Goal: Use online tool/utility: Utilize a website feature to perform a specific function

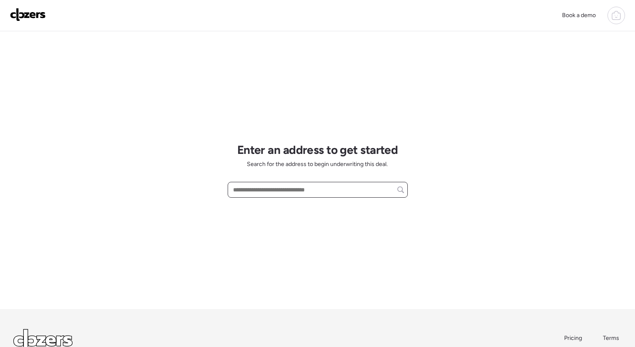
click at [345, 189] on input "text" at bounding box center [317, 190] width 173 height 12
paste input "**********"
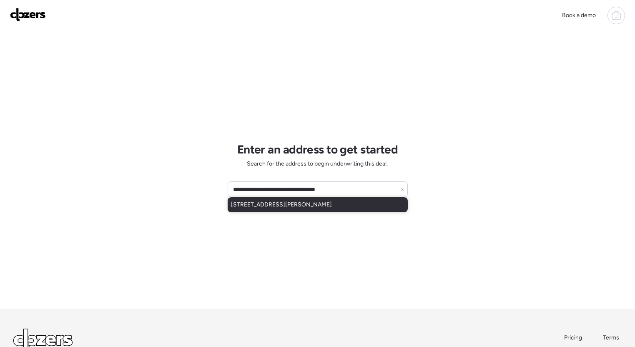
click at [338, 202] on div "4028 Schiller Pl, Saint Louis, MO, 63116" at bounding box center [318, 204] width 180 height 15
type input "**********"
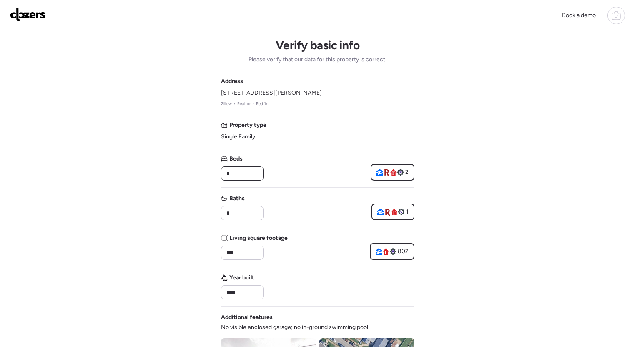
click at [212, 173] on div "Book a demo Verify basic info Please verify that our data for this property is …" at bounding box center [317, 352] width 635 height 705
type input "*"
click at [455, 148] on div "Book a demo Verify basic info Please verify that our data for this property is …" at bounding box center [317, 352] width 635 height 705
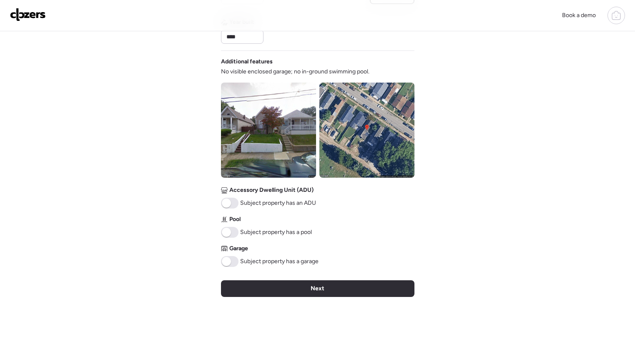
scroll to position [256, 0]
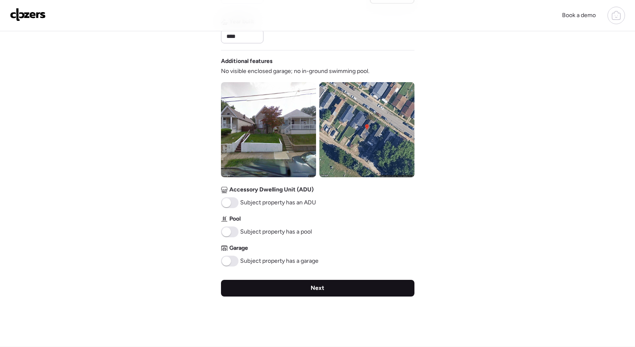
click at [375, 290] on div "Next" at bounding box center [317, 288] width 193 height 17
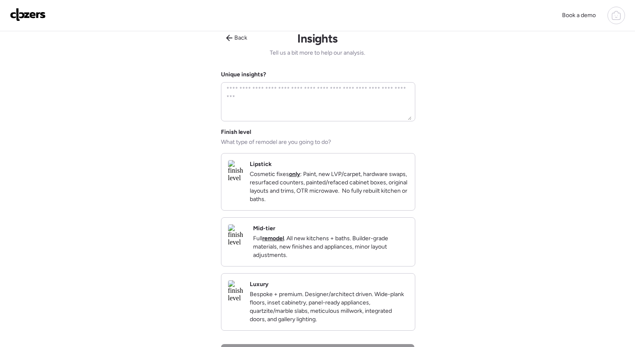
scroll to position [0, 0]
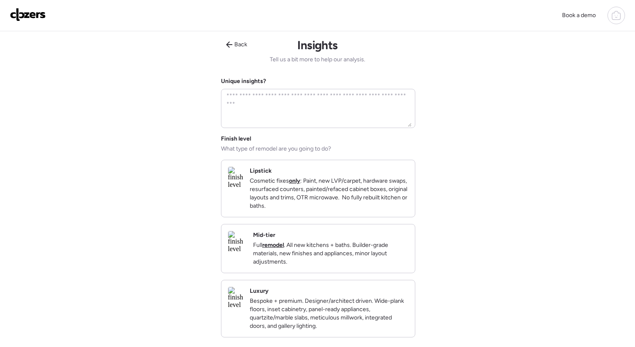
click at [450, 193] on div "Book a demo Back Insights Tell us a bit more to help our analysis. Unique insig…" at bounding box center [317, 260] width 635 height 520
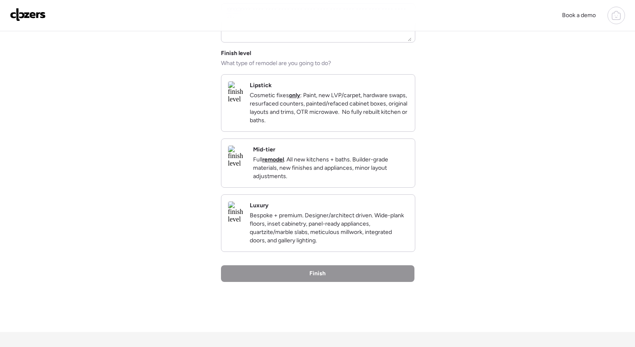
scroll to position [98, 0]
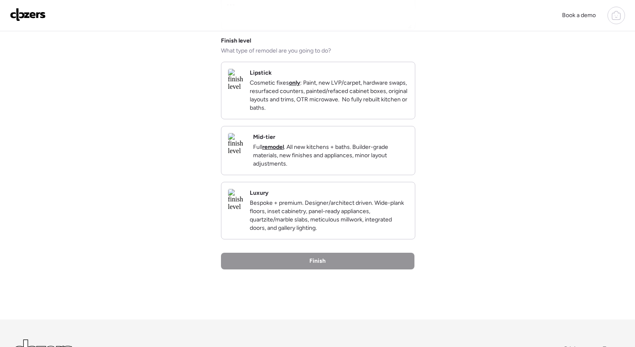
click at [353, 106] on p "Cosmetic fixes only : Paint, new LVP/carpet, hardware swaps, resurfaced counter…" at bounding box center [329, 95] width 158 height 33
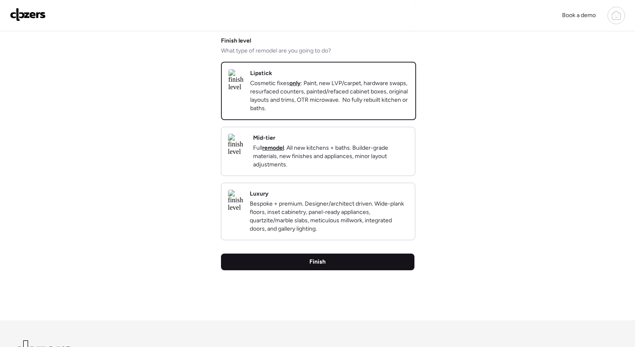
click at [335, 270] on div "Finish" at bounding box center [317, 261] width 193 height 17
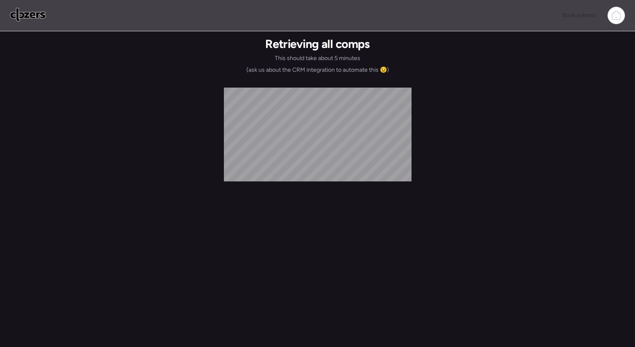
scroll to position [0, 0]
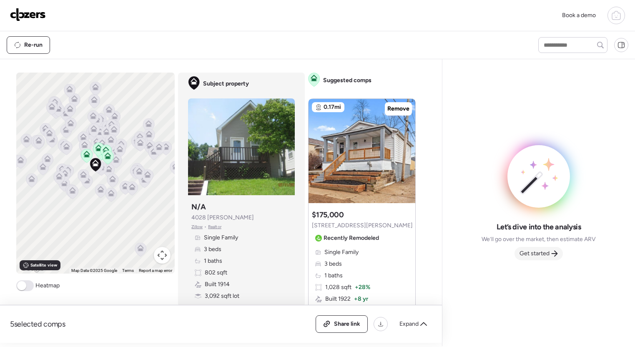
click at [548, 255] on span "Get started" at bounding box center [534, 253] width 30 height 8
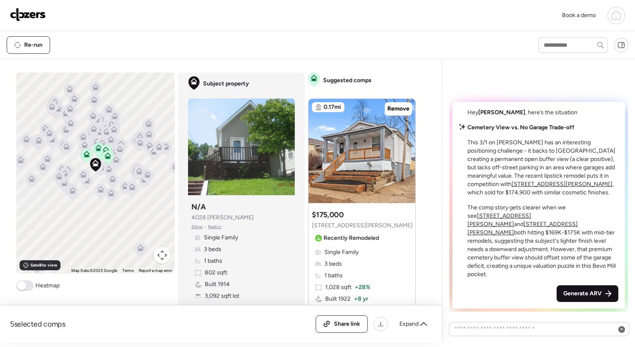
click at [588, 298] on span "Generate ARV" at bounding box center [582, 293] width 38 height 8
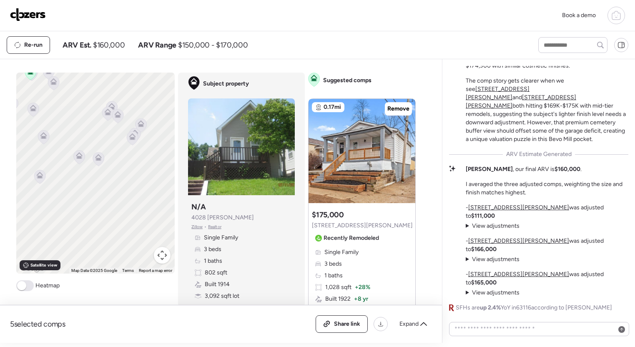
drag, startPoint x: 141, startPoint y: 229, endPoint x: 208, endPoint y: 271, distance: 78.9
click at [211, 273] on div "To activate drag with keyboard, press Alt + Enter. Once in keyboard drag state,…" at bounding box center [219, 208] width 406 height 270
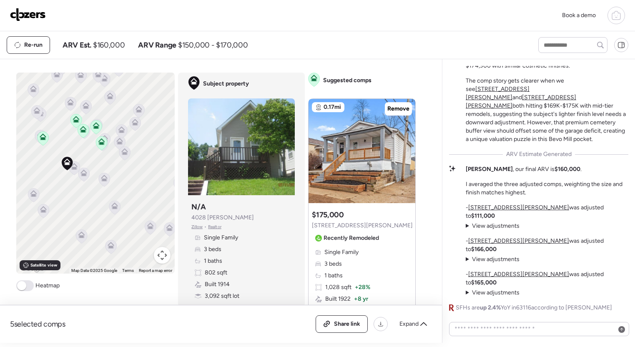
drag, startPoint x: 98, startPoint y: 219, endPoint x: 99, endPoint y: 225, distance: 5.9
click at [99, 225] on div "To activate drag with keyboard, press Alt + Enter. Once in keyboard drag state,…" at bounding box center [95, 173] width 159 height 201
click at [77, 168] on icon at bounding box center [74, 166] width 7 height 7
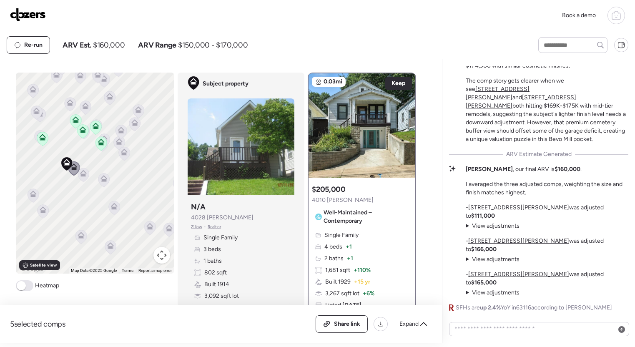
click at [77, 170] on icon at bounding box center [73, 169] width 11 height 14
click at [83, 174] on icon at bounding box center [83, 173] width 7 height 7
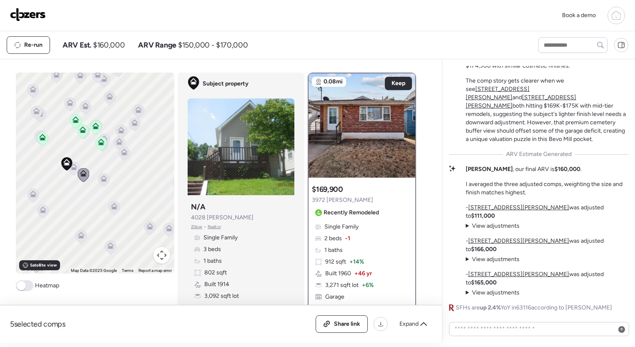
click at [106, 178] on icon at bounding box center [103, 178] width 7 height 7
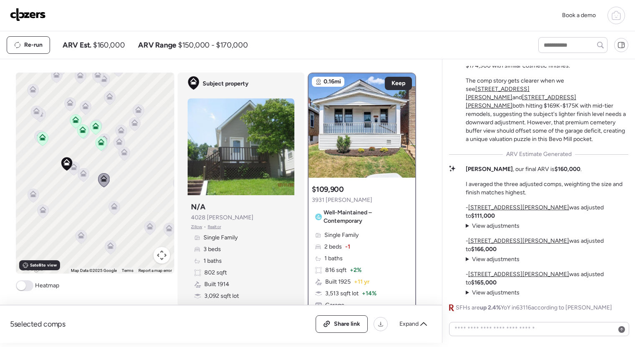
click at [88, 175] on icon at bounding box center [83, 175] width 11 height 14
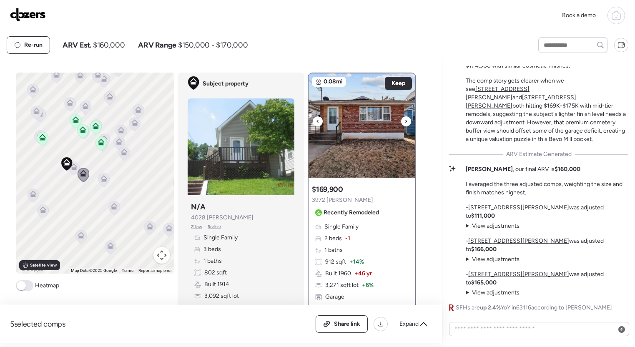
click at [405, 122] on icon at bounding box center [405, 121] width 3 height 10
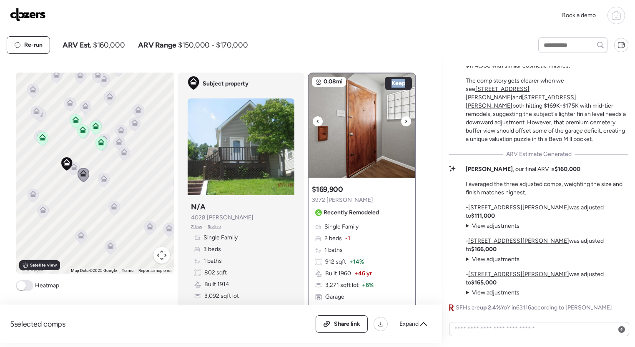
click at [405, 122] on icon at bounding box center [405, 121] width 3 height 10
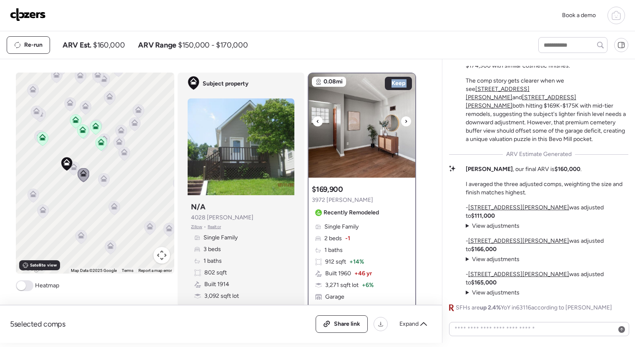
click at [405, 122] on icon at bounding box center [405, 121] width 3 height 10
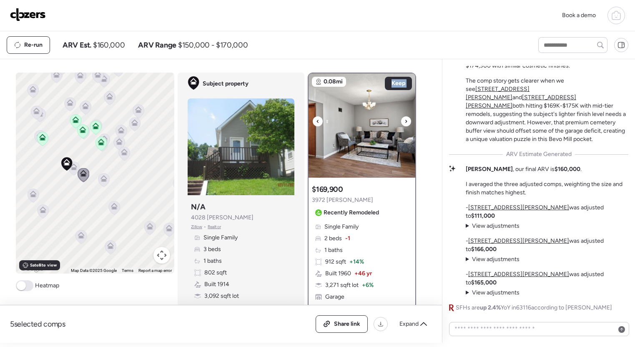
click at [405, 122] on icon at bounding box center [405, 121] width 3 height 10
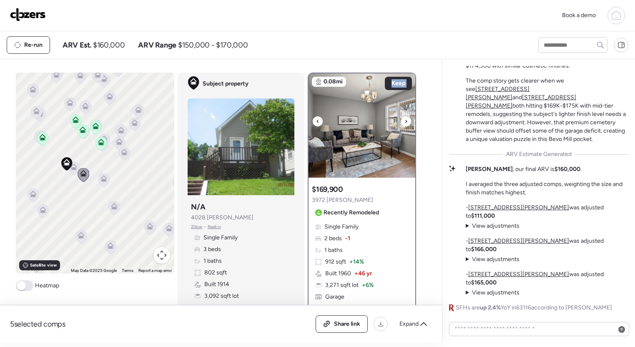
click at [405, 122] on icon at bounding box center [405, 121] width 3 height 10
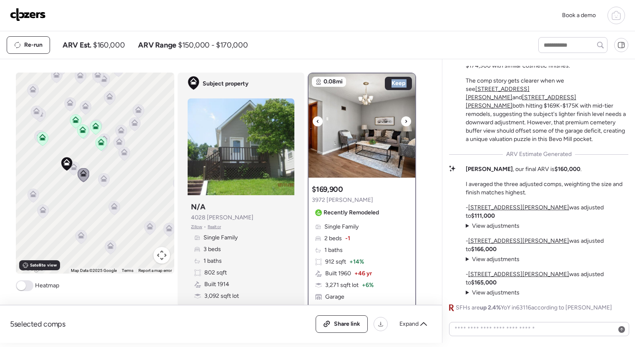
click at [405, 122] on icon at bounding box center [405, 121] width 3 height 10
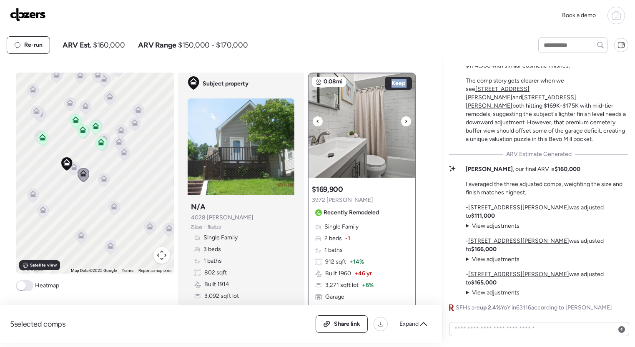
click at [405, 122] on icon at bounding box center [405, 121] width 3 height 10
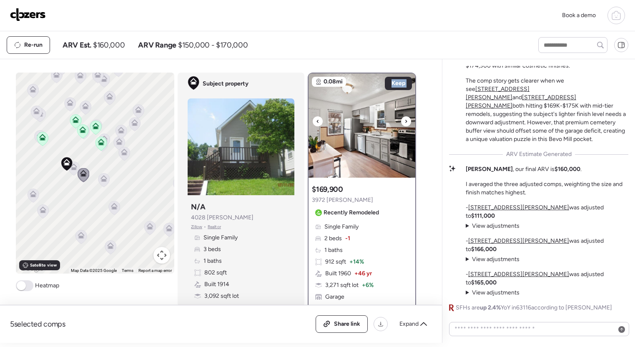
click at [405, 122] on icon at bounding box center [405, 121] width 3 height 10
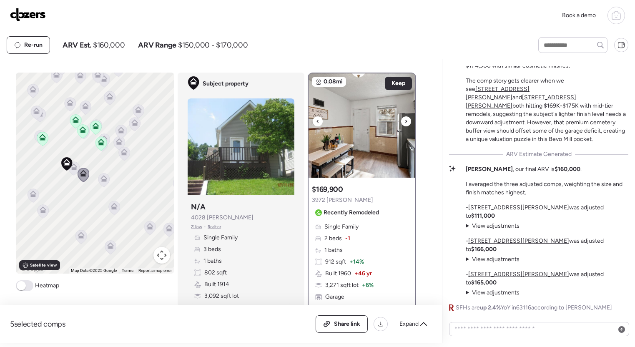
click at [405, 122] on icon at bounding box center [405, 121] width 3 height 10
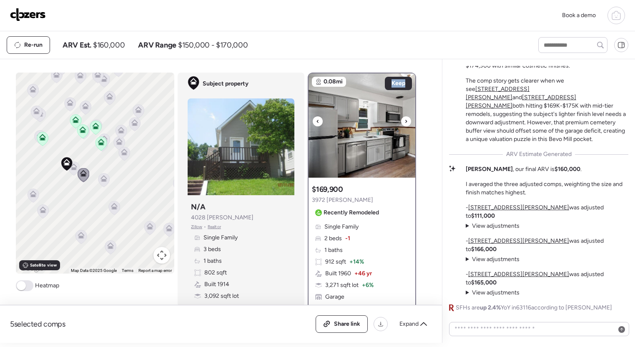
click at [405, 122] on icon at bounding box center [405, 121] width 3 height 10
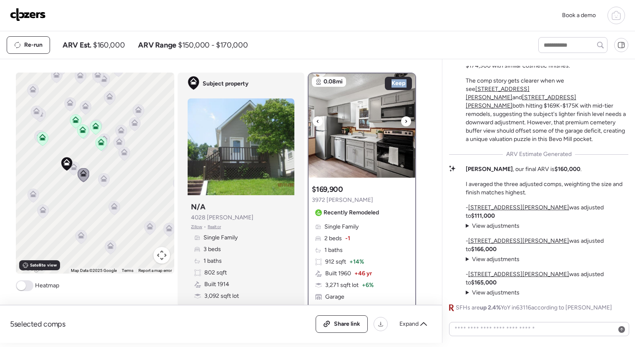
click at [405, 122] on icon at bounding box center [405, 121] width 3 height 10
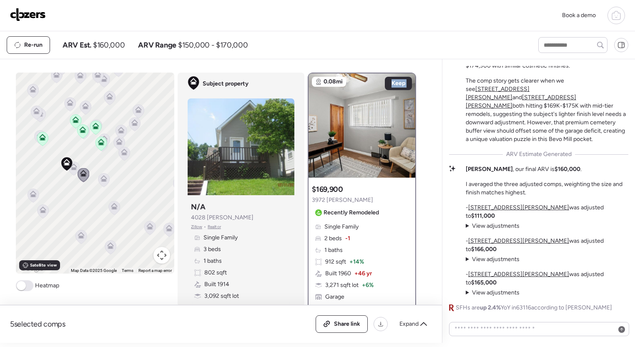
click at [73, 172] on icon at bounding box center [73, 169] width 11 height 14
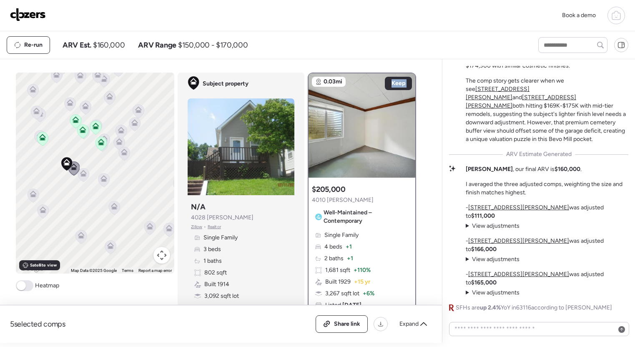
click at [97, 176] on div "To activate drag with keyboard, press Alt + Enter. Once in keyboard drag state,…" at bounding box center [95, 173] width 159 height 201
click at [102, 181] on icon at bounding box center [103, 180] width 5 height 3
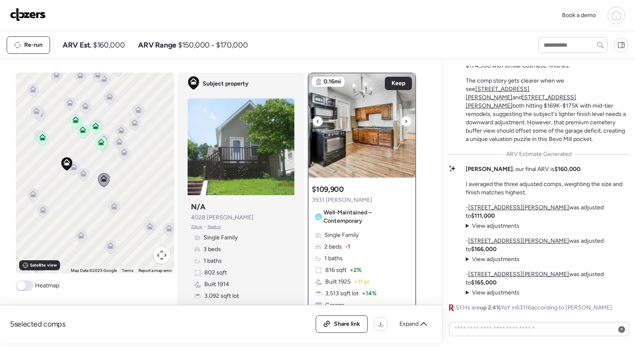
click at [404, 120] on icon at bounding box center [405, 121] width 3 height 10
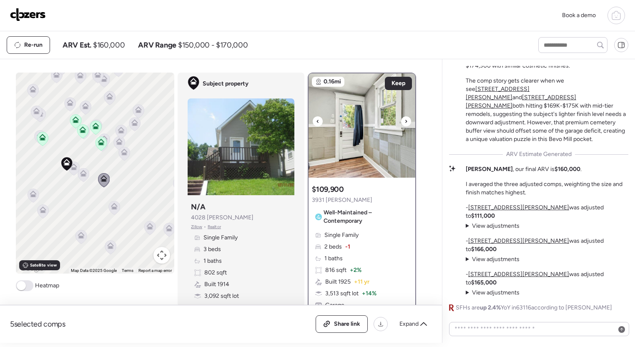
click at [404, 120] on icon at bounding box center [405, 121] width 3 height 10
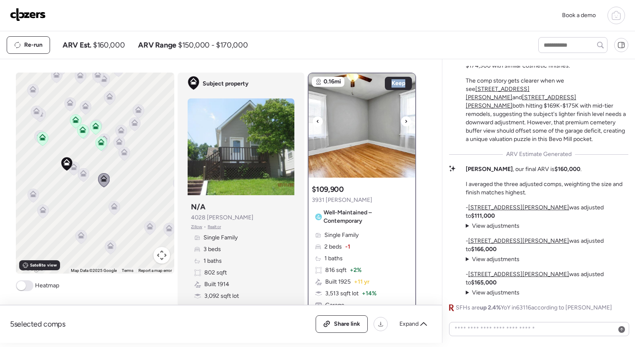
click at [404, 120] on icon at bounding box center [405, 121] width 3 height 10
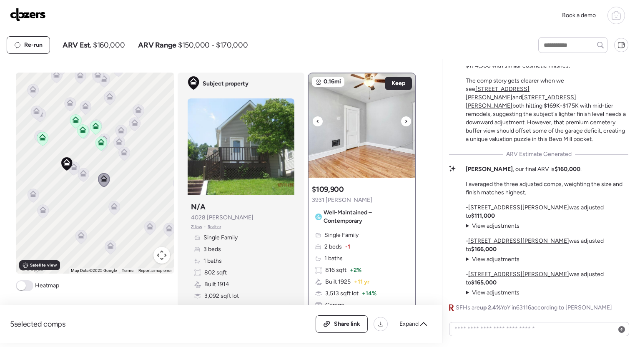
click at [404, 120] on icon at bounding box center [405, 121] width 3 height 10
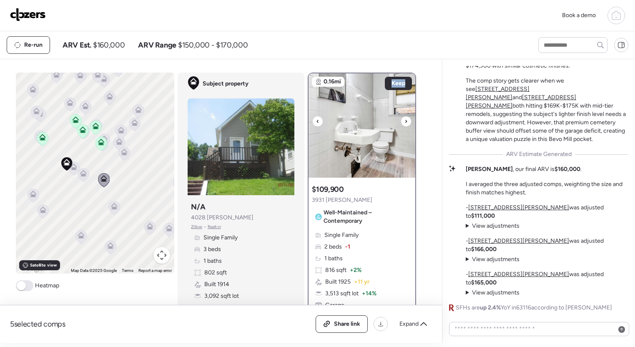
click at [404, 120] on icon at bounding box center [405, 121] width 3 height 10
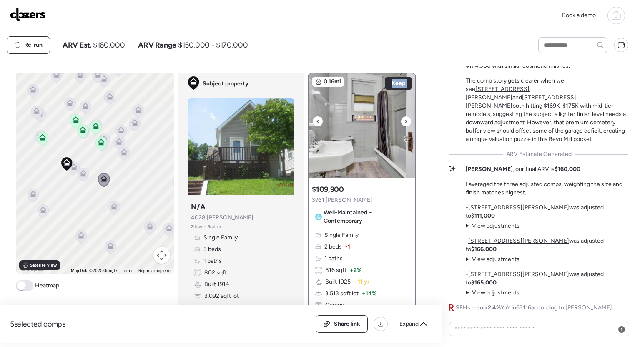
click at [404, 120] on icon at bounding box center [405, 121] width 3 height 10
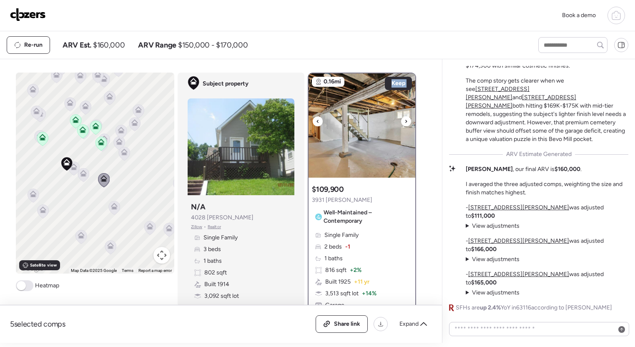
click at [404, 120] on icon at bounding box center [405, 121] width 3 height 10
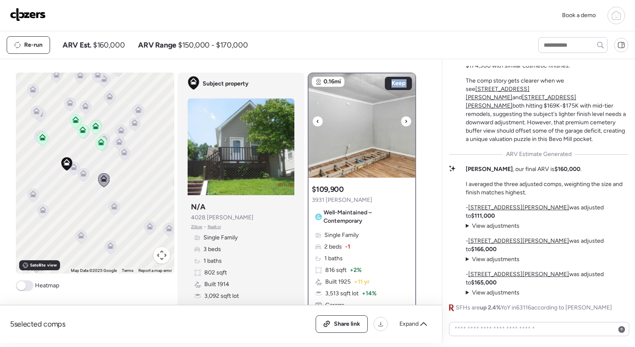
click at [404, 120] on icon at bounding box center [405, 121] width 3 height 10
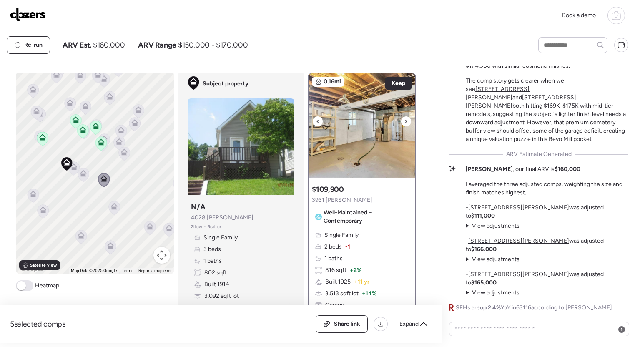
click at [404, 120] on icon at bounding box center [405, 121] width 3 height 10
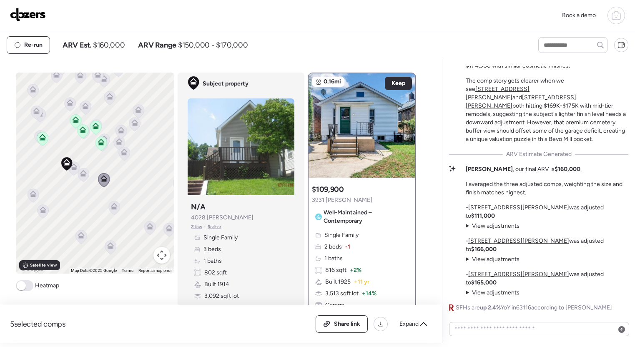
click at [100, 143] on icon at bounding box center [101, 142] width 7 height 7
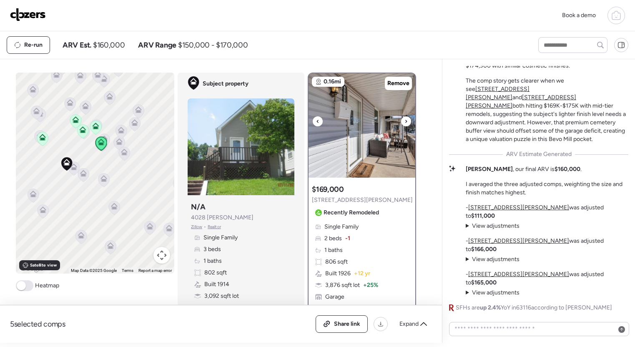
click at [408, 123] on div at bounding box center [406, 121] width 10 height 10
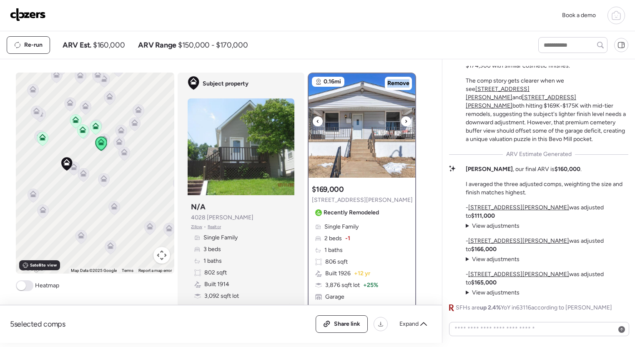
click at [408, 123] on div at bounding box center [406, 121] width 10 height 10
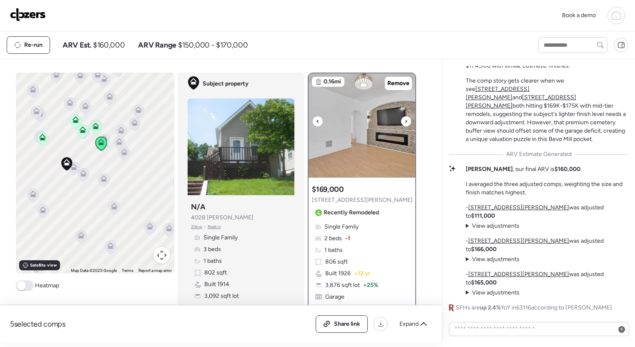
click at [408, 123] on div at bounding box center [406, 121] width 10 height 10
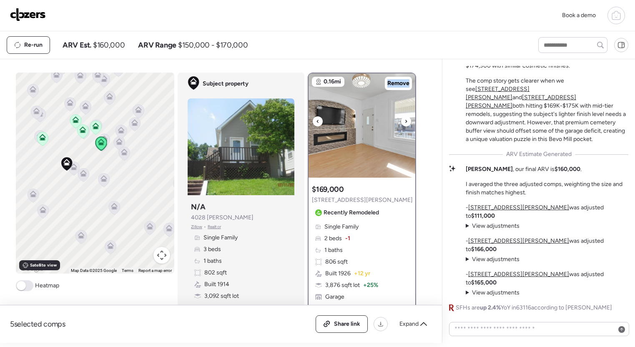
click at [408, 123] on div at bounding box center [406, 121] width 10 height 10
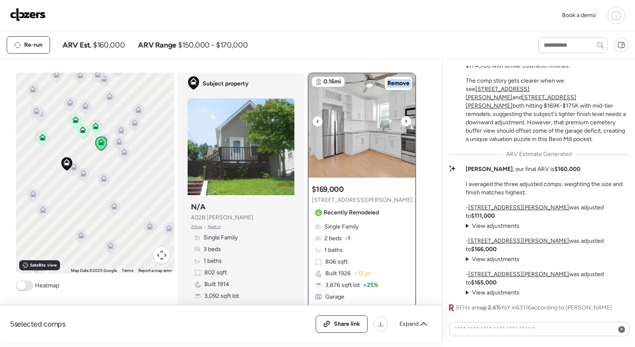
click at [408, 123] on div at bounding box center [406, 121] width 10 height 10
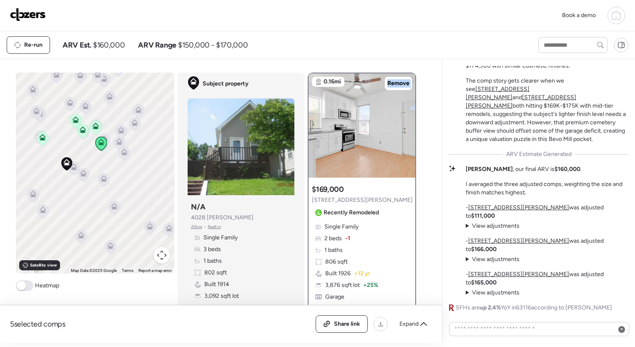
click at [84, 133] on icon at bounding box center [82, 131] width 5 height 3
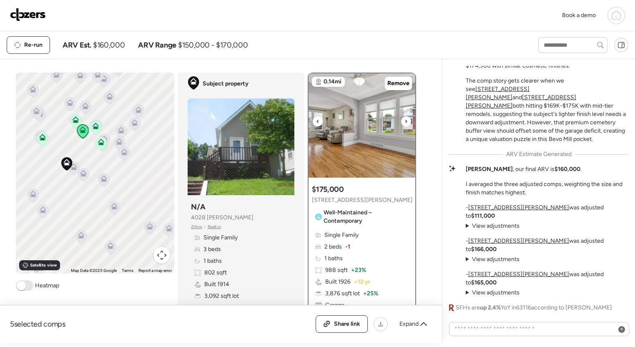
click at [406, 123] on icon at bounding box center [405, 121] width 3 height 10
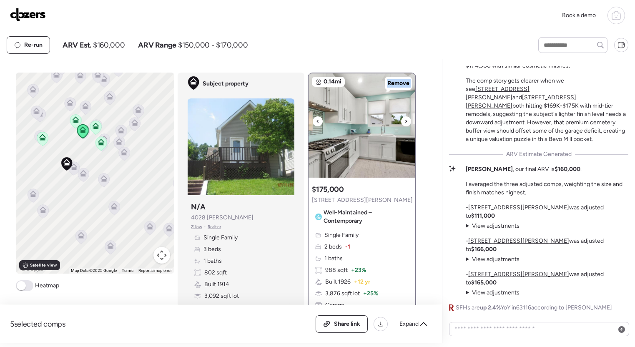
click at [406, 123] on icon at bounding box center [405, 121] width 3 height 10
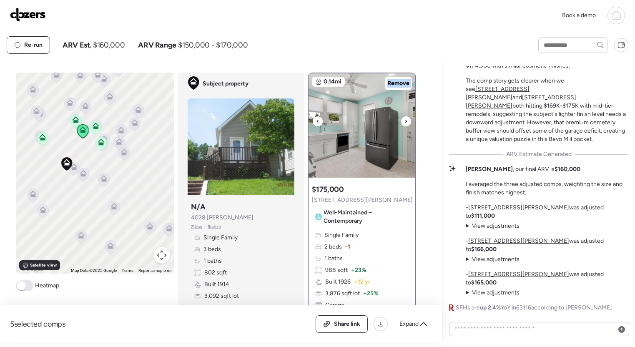
click at [406, 123] on icon at bounding box center [405, 121] width 3 height 10
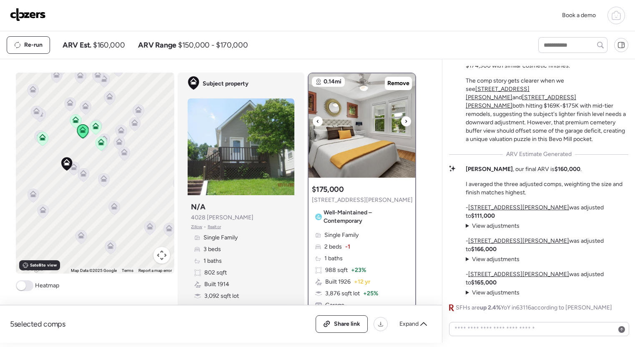
click at [406, 123] on icon at bounding box center [405, 121] width 3 height 10
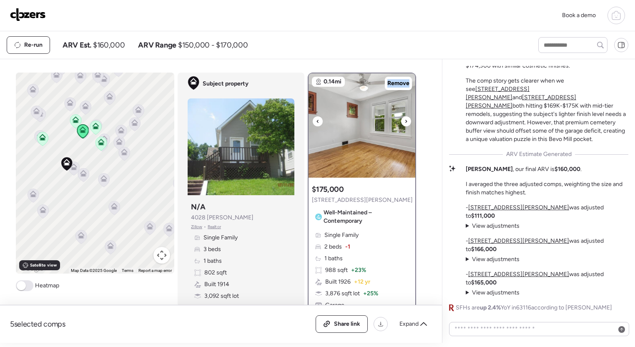
click at [406, 123] on icon at bounding box center [405, 121] width 3 height 10
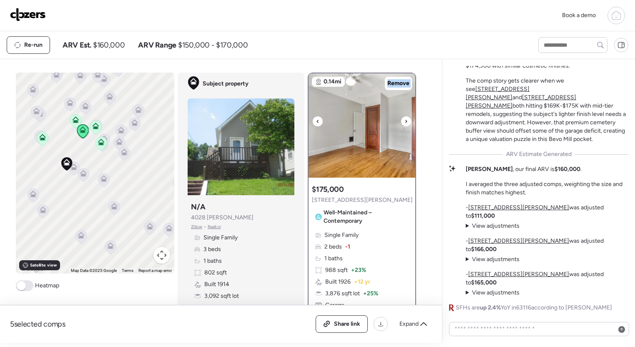
click at [406, 123] on icon at bounding box center [405, 121] width 3 height 10
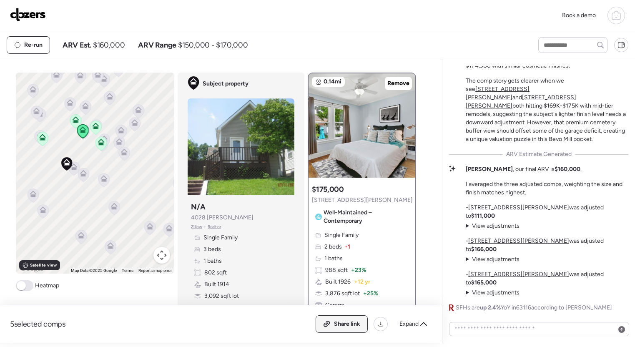
drag, startPoint x: 346, startPoint y: 324, endPoint x: 355, endPoint y: 324, distance: 9.6
click at [346, 324] on span "Share link" at bounding box center [347, 324] width 26 height 8
click at [95, 129] on icon at bounding box center [96, 126] width 7 height 7
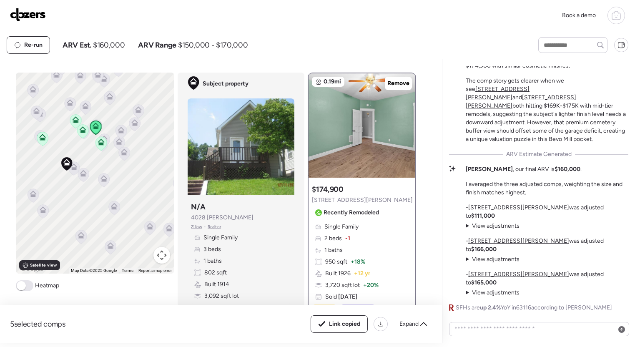
click at [77, 123] on icon at bounding box center [75, 121] width 5 height 3
